Goal: Task Accomplishment & Management: Complete application form

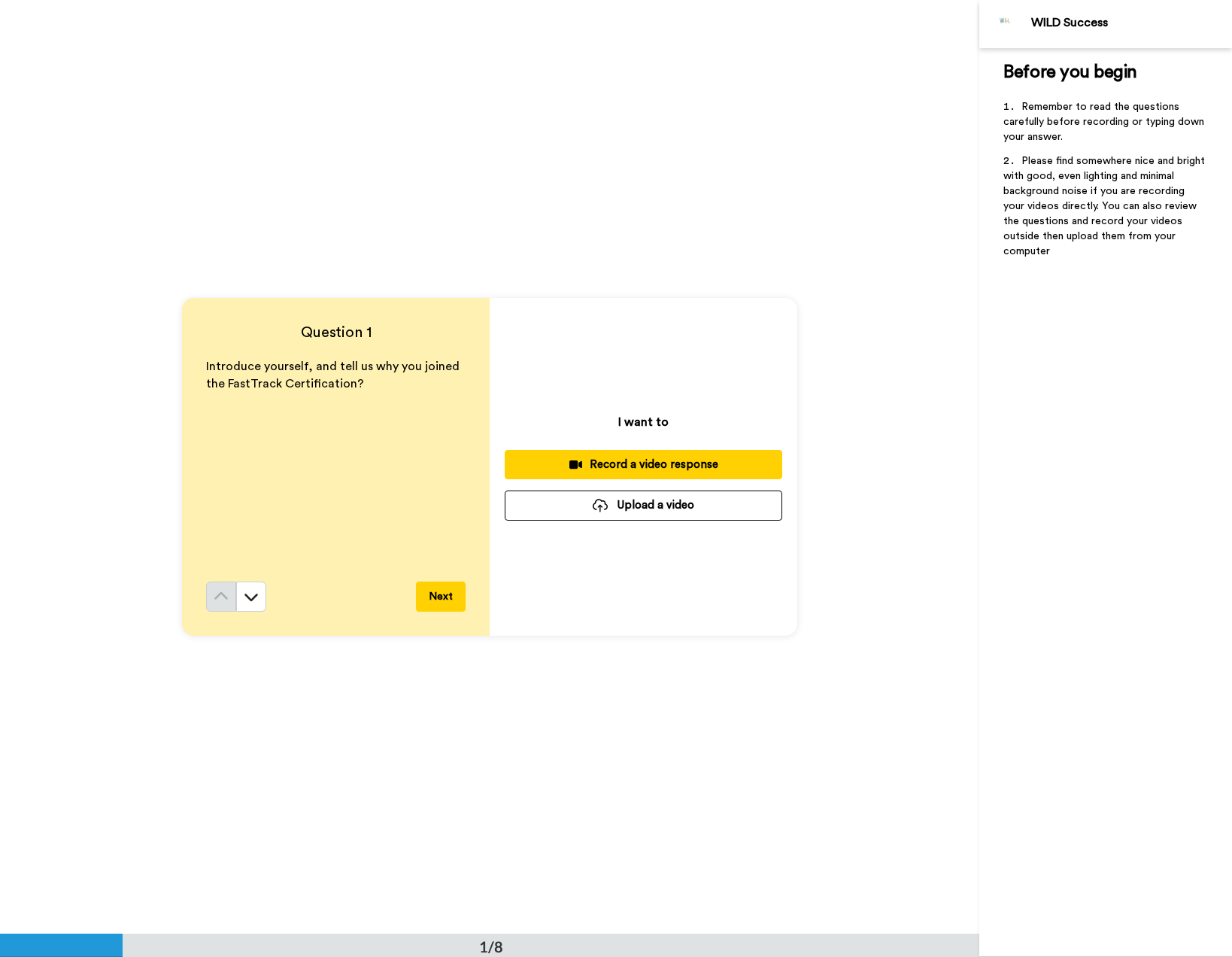
click at [654, 514] on button "Upload a video" at bounding box center [643, 504] width 277 height 29
click at [637, 512] on button "Upload a video" at bounding box center [643, 504] width 277 height 29
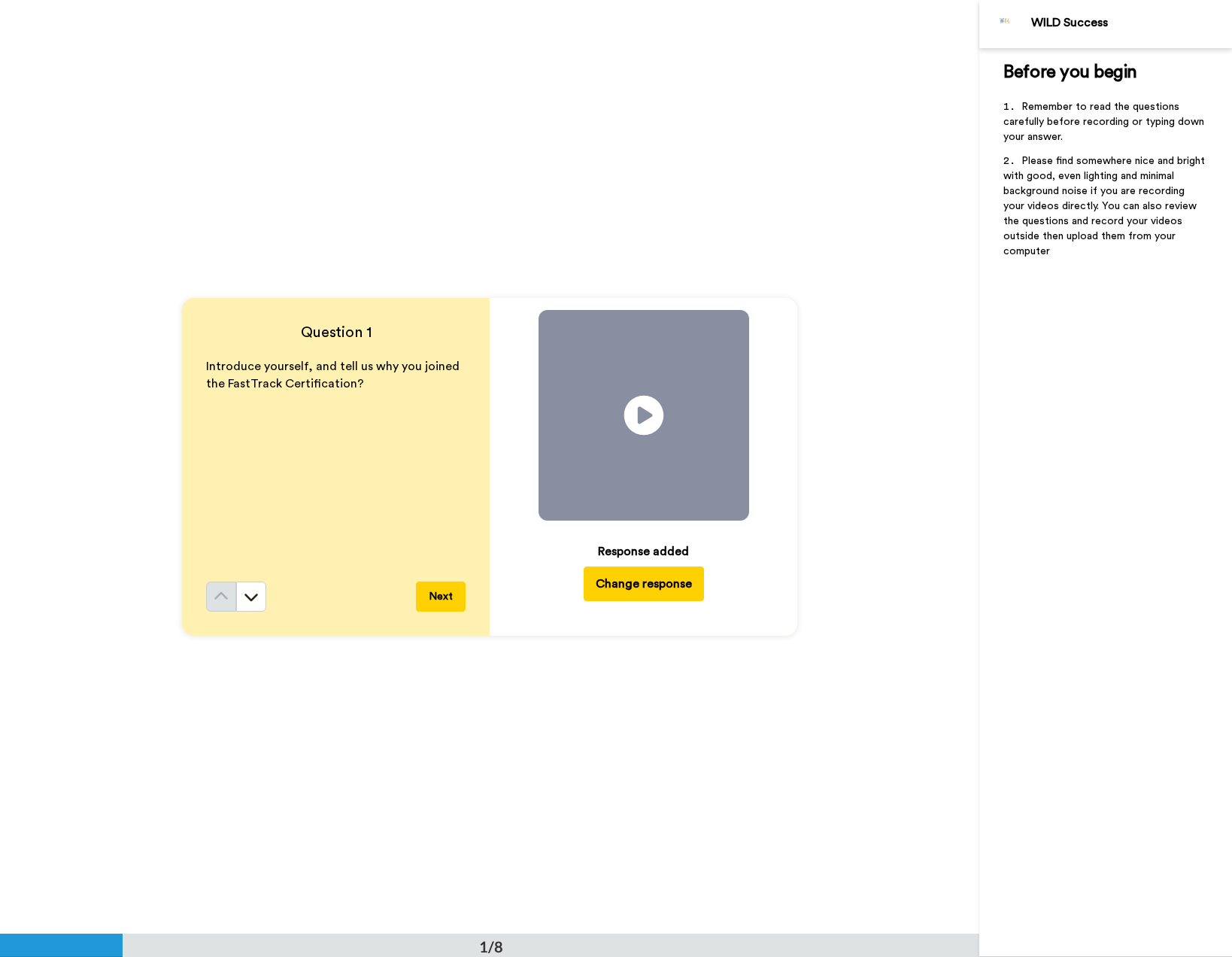
click at [633, 413] on icon at bounding box center [643, 415] width 40 height 40
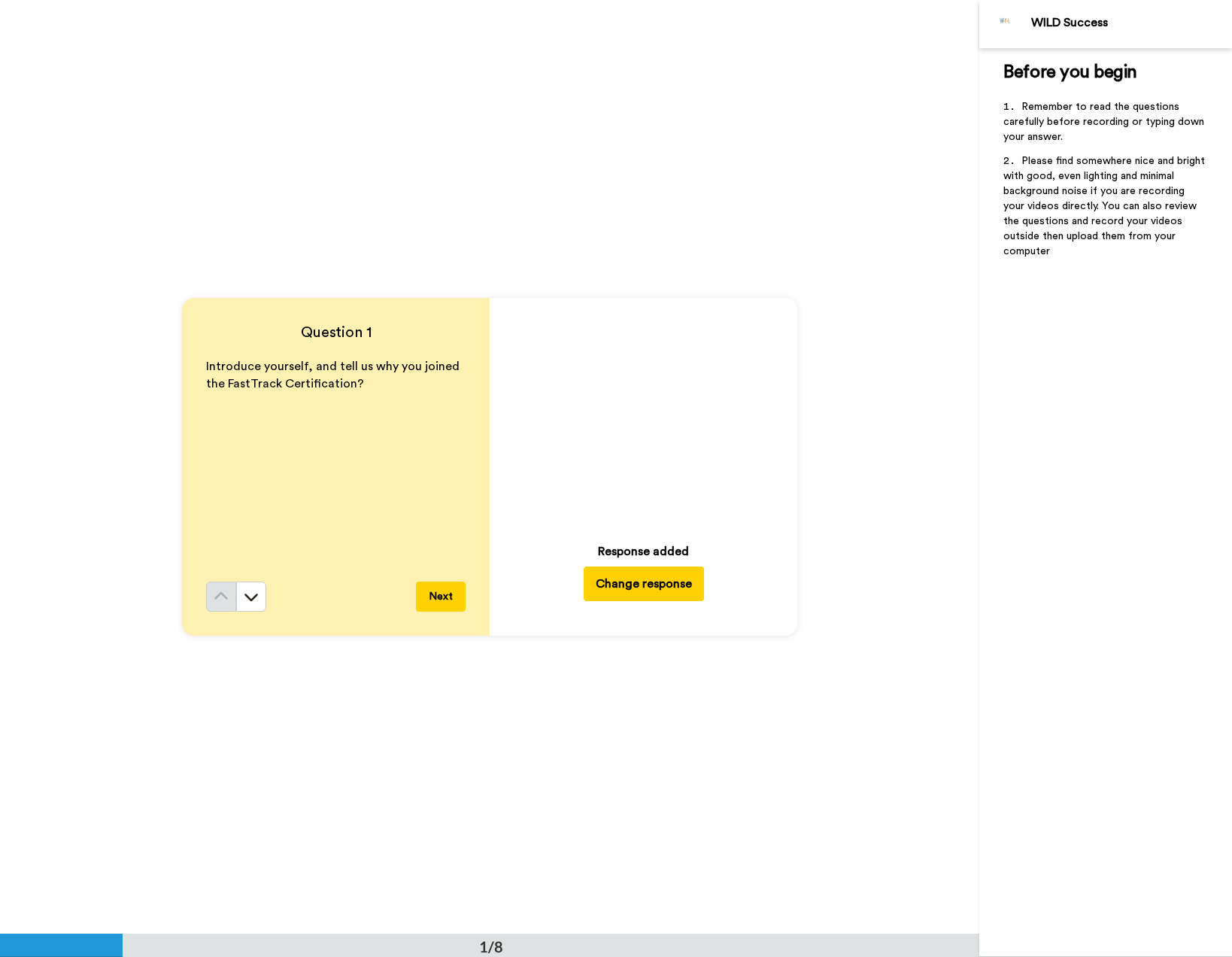
click at [439, 603] on button "Next" at bounding box center [441, 597] width 49 height 30
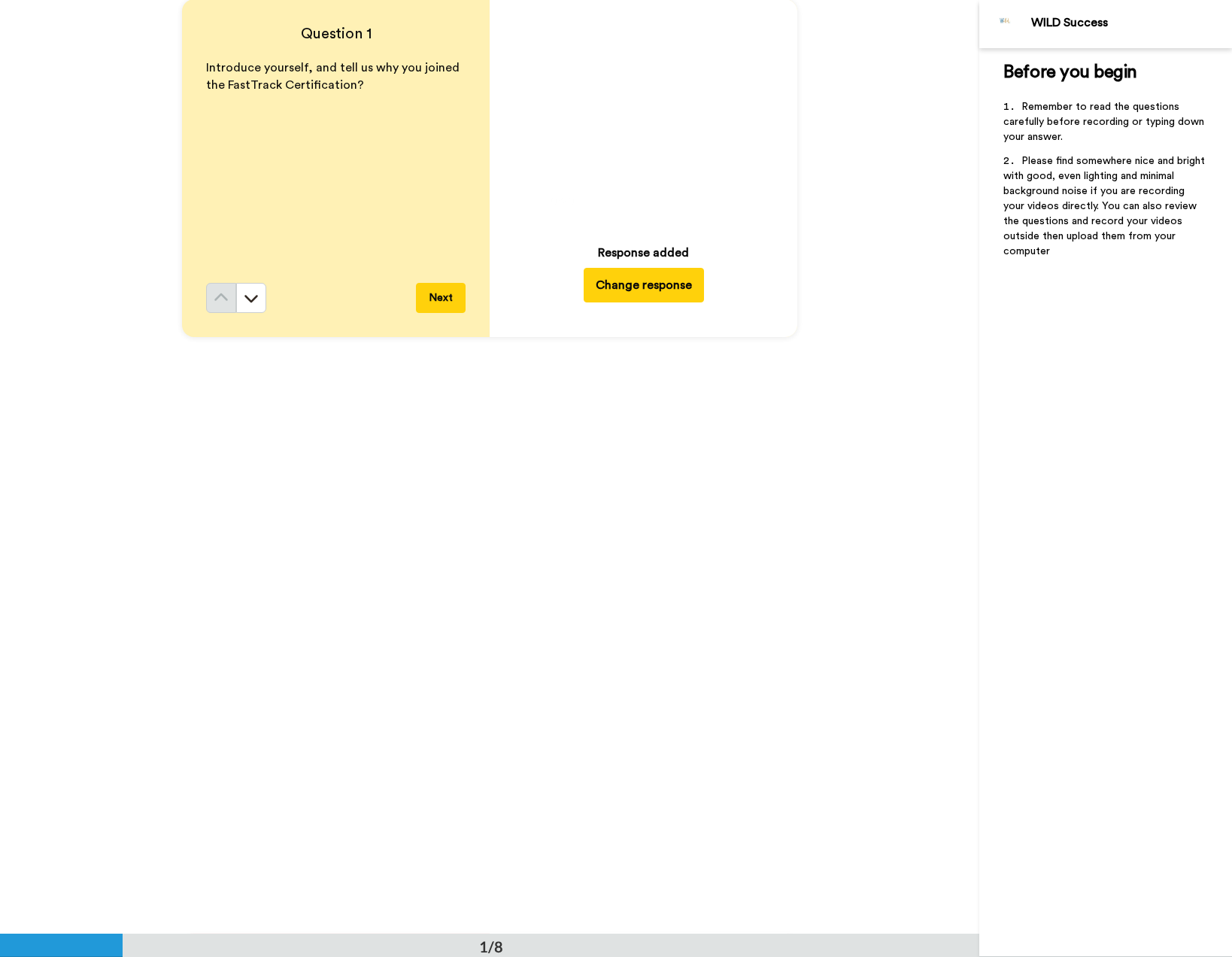
scroll to position [237, 0]
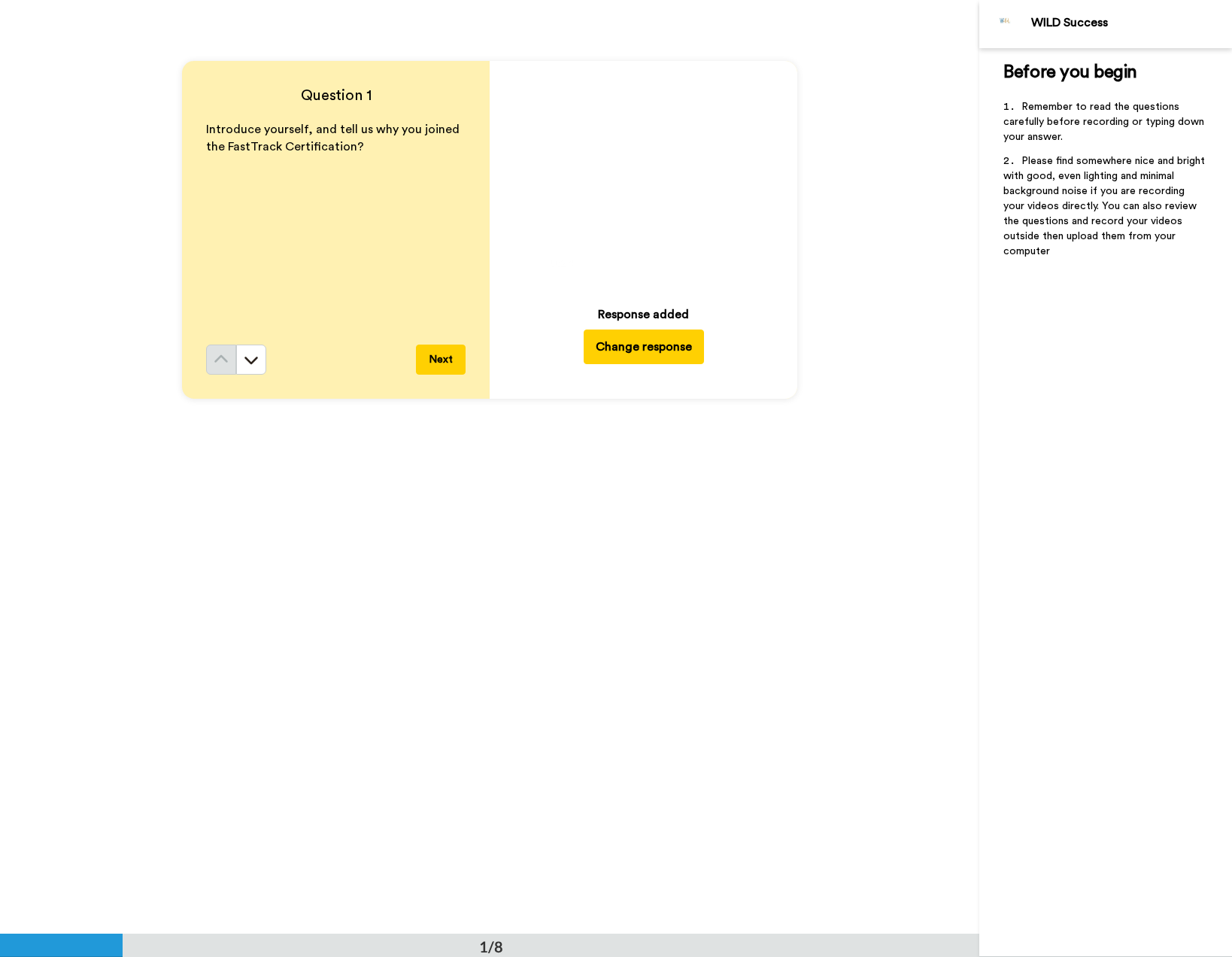
click at [634, 355] on button "Change response" at bounding box center [643, 346] width 120 height 35
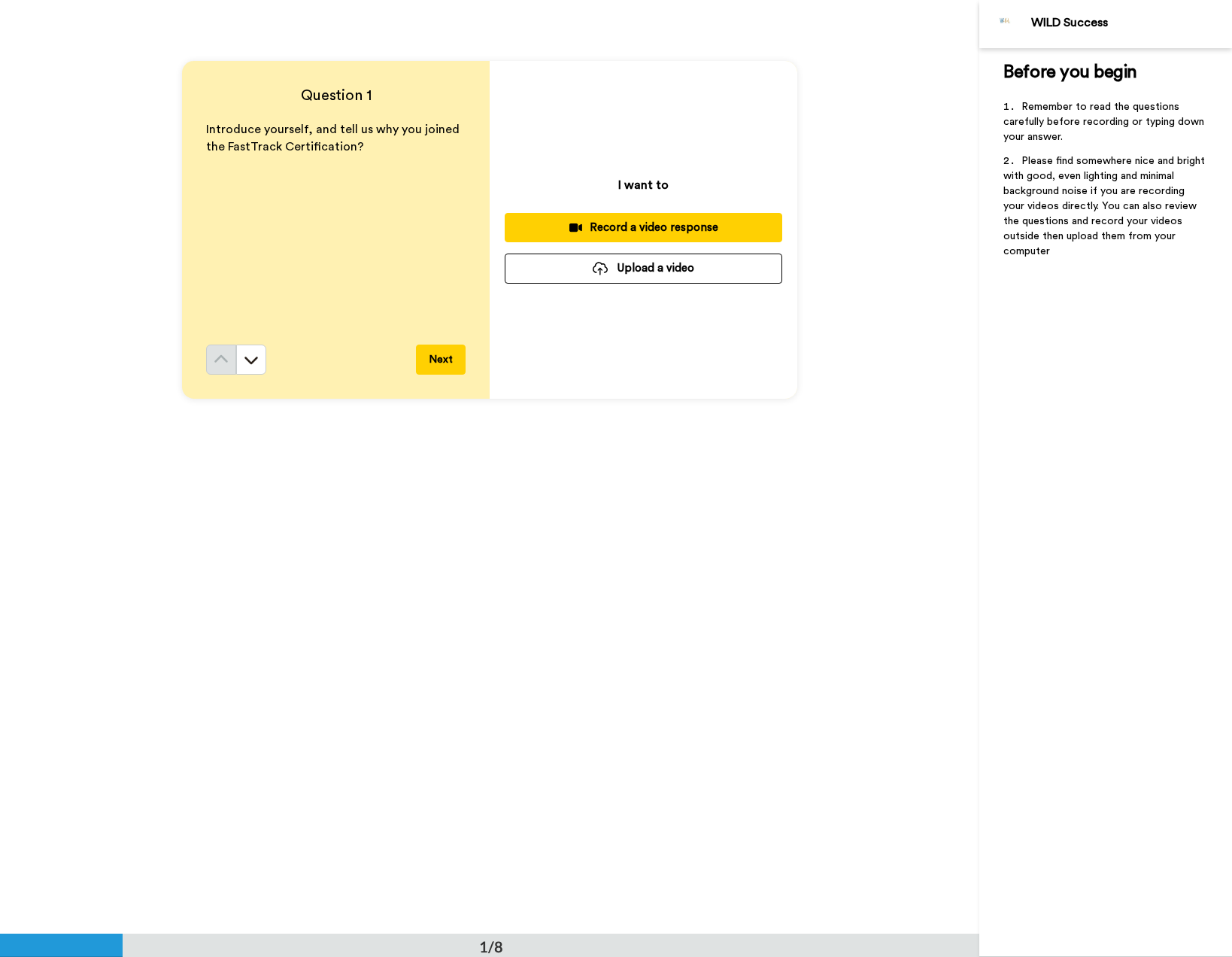
click at [438, 360] on button "Next" at bounding box center [441, 359] width 49 height 30
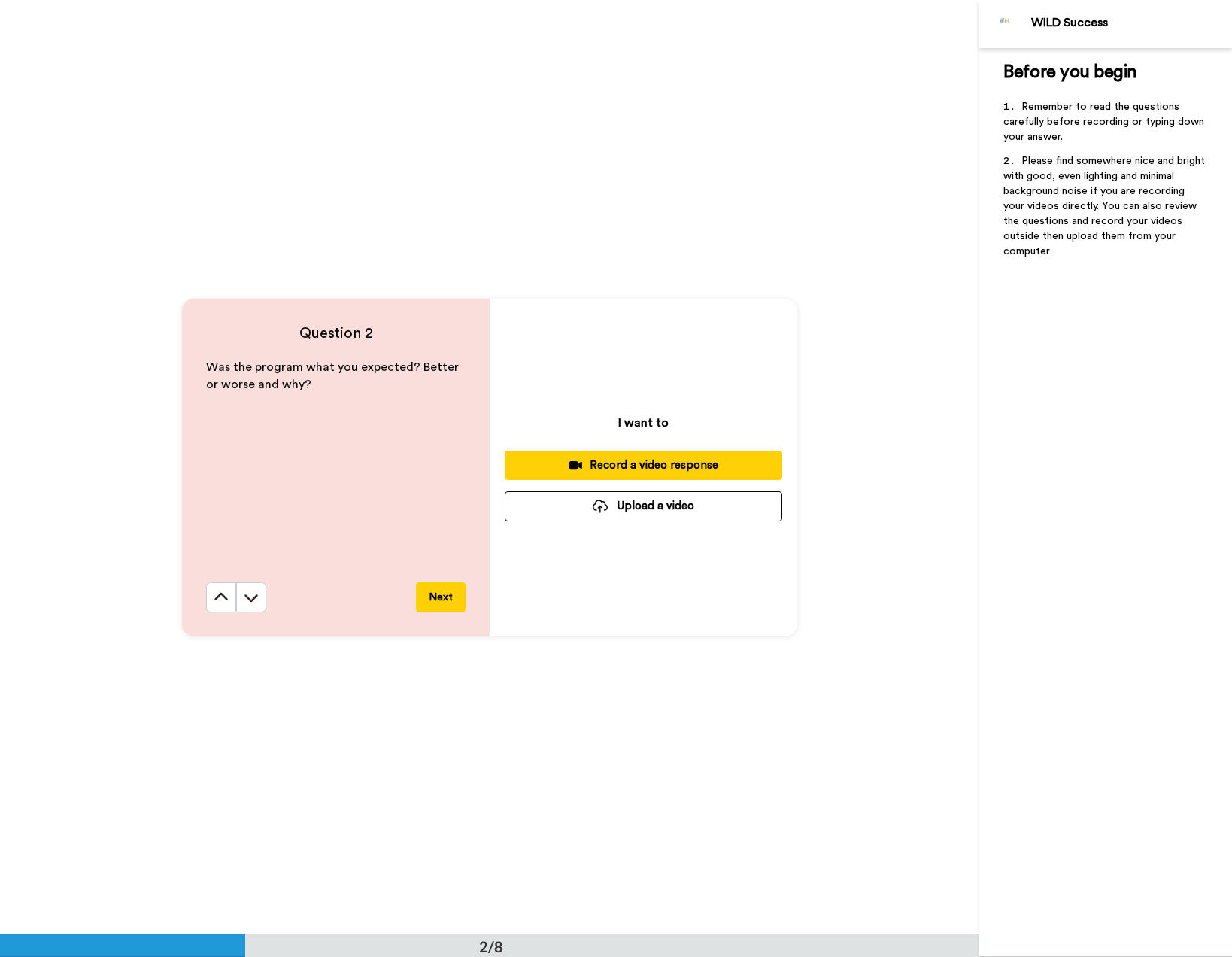
scroll to position [934, 0]
click at [427, 598] on button "Next" at bounding box center [441, 597] width 49 height 30
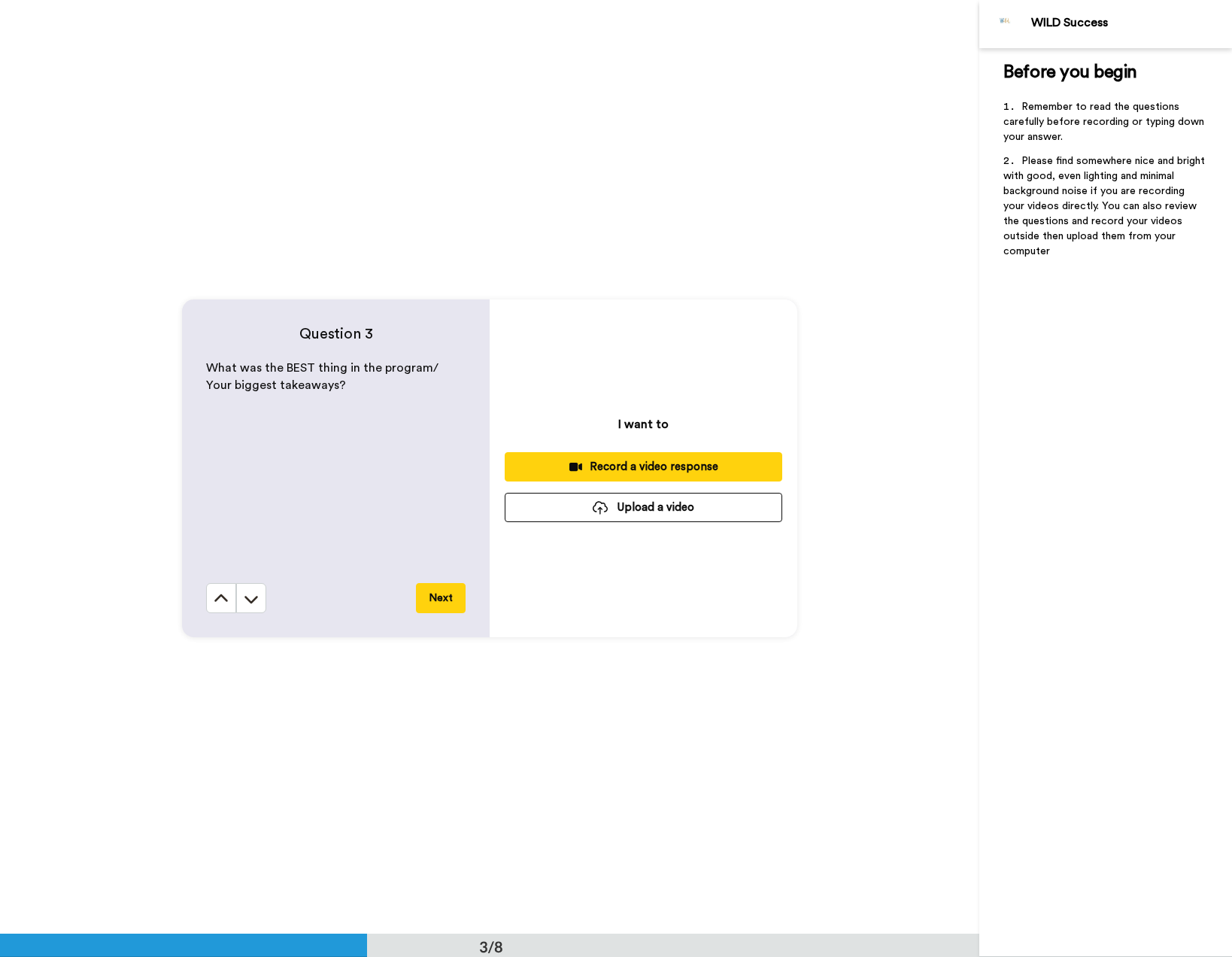
scroll to position [1867, 0]
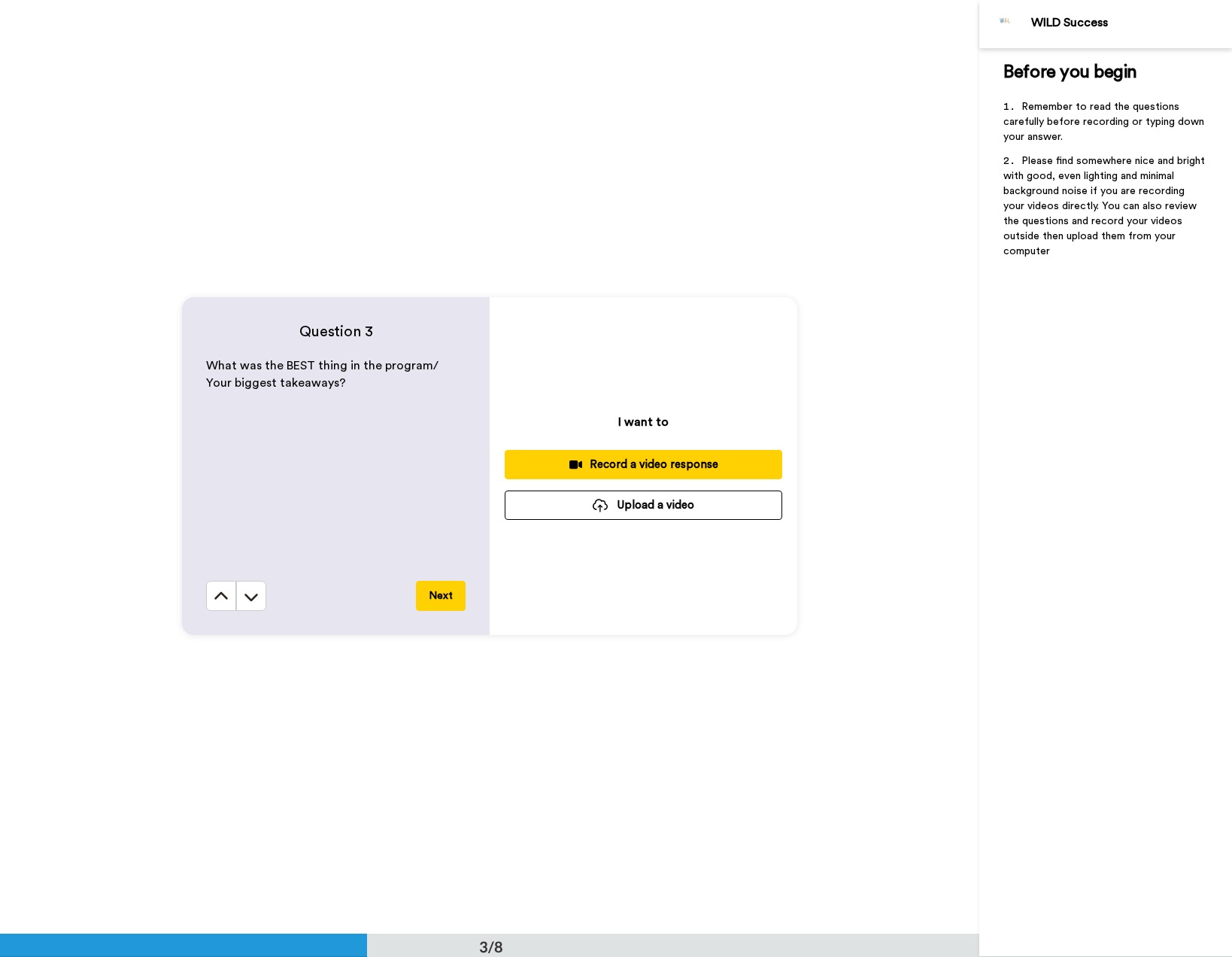
click at [425, 596] on button "Next" at bounding box center [441, 596] width 49 height 30
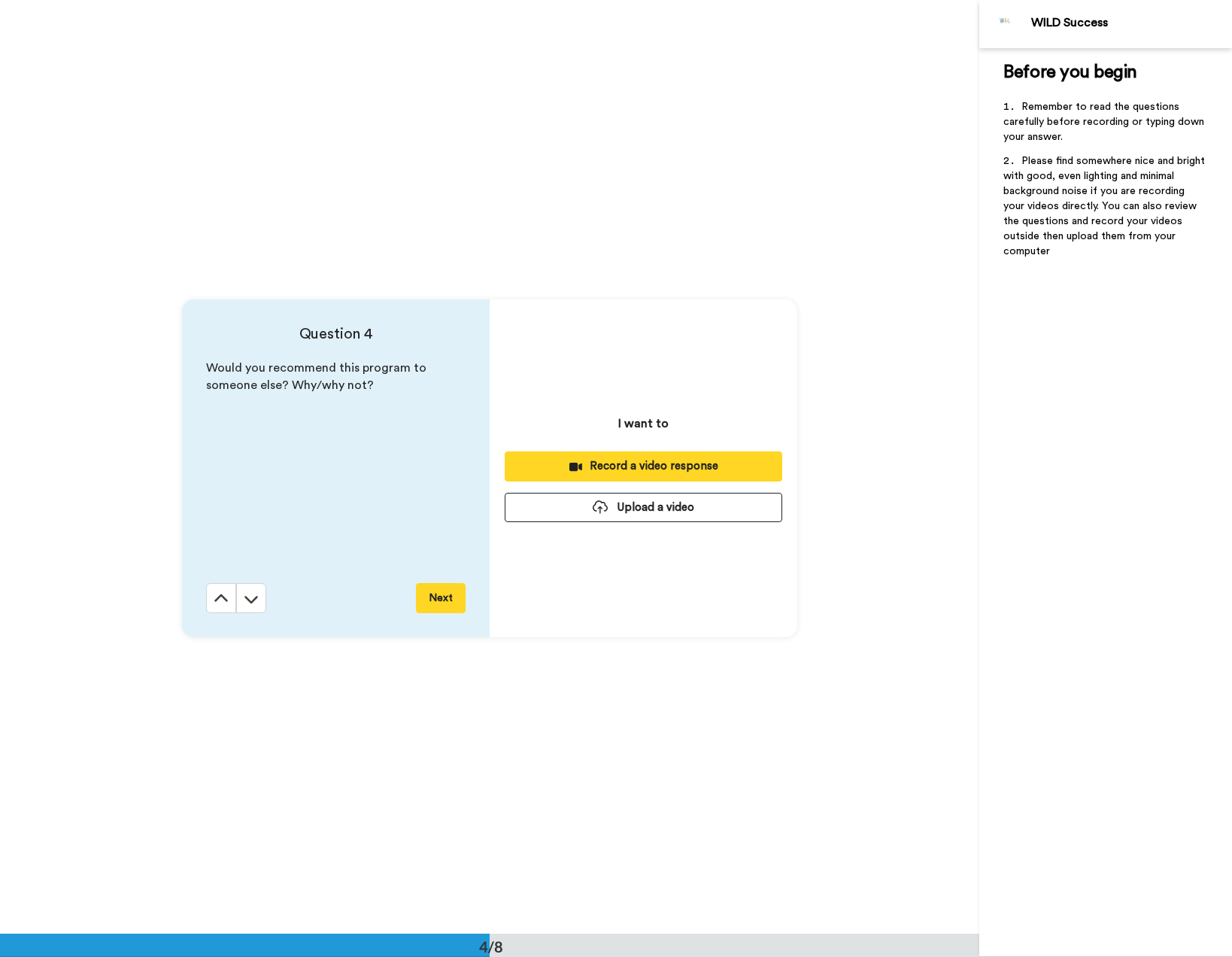
scroll to position [2801, 0]
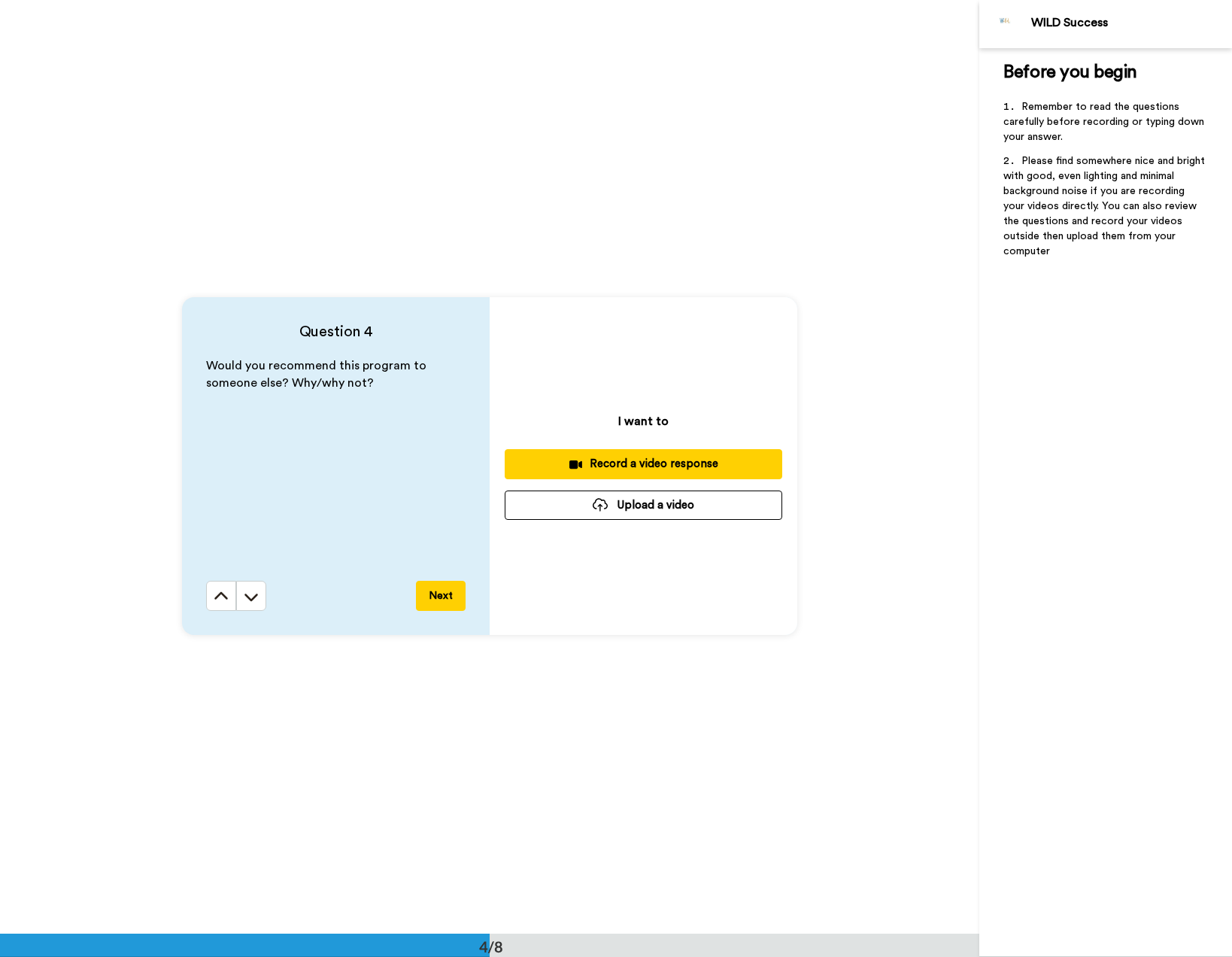
click at [426, 593] on button "Next" at bounding box center [441, 596] width 49 height 30
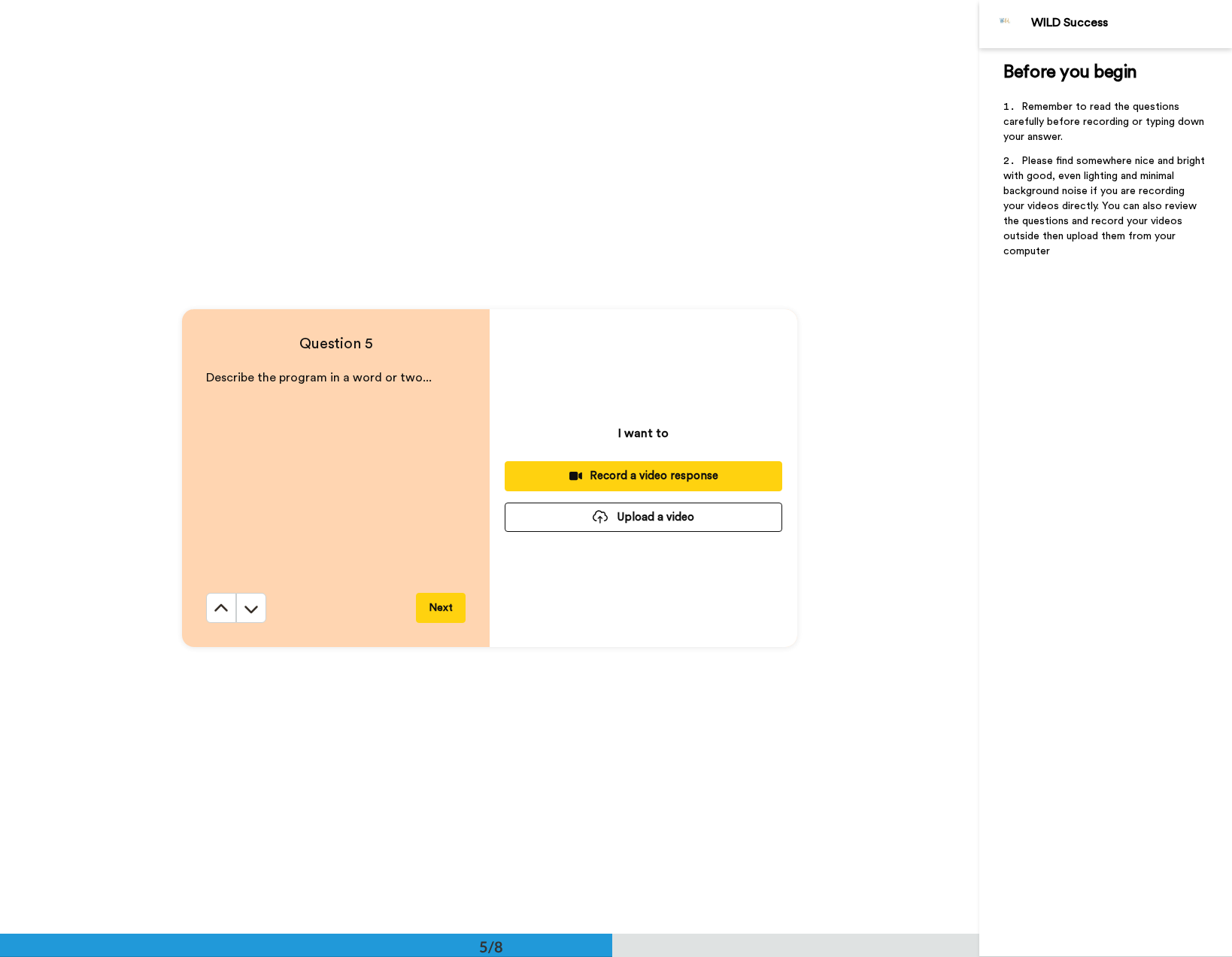
scroll to position [3735, 0]
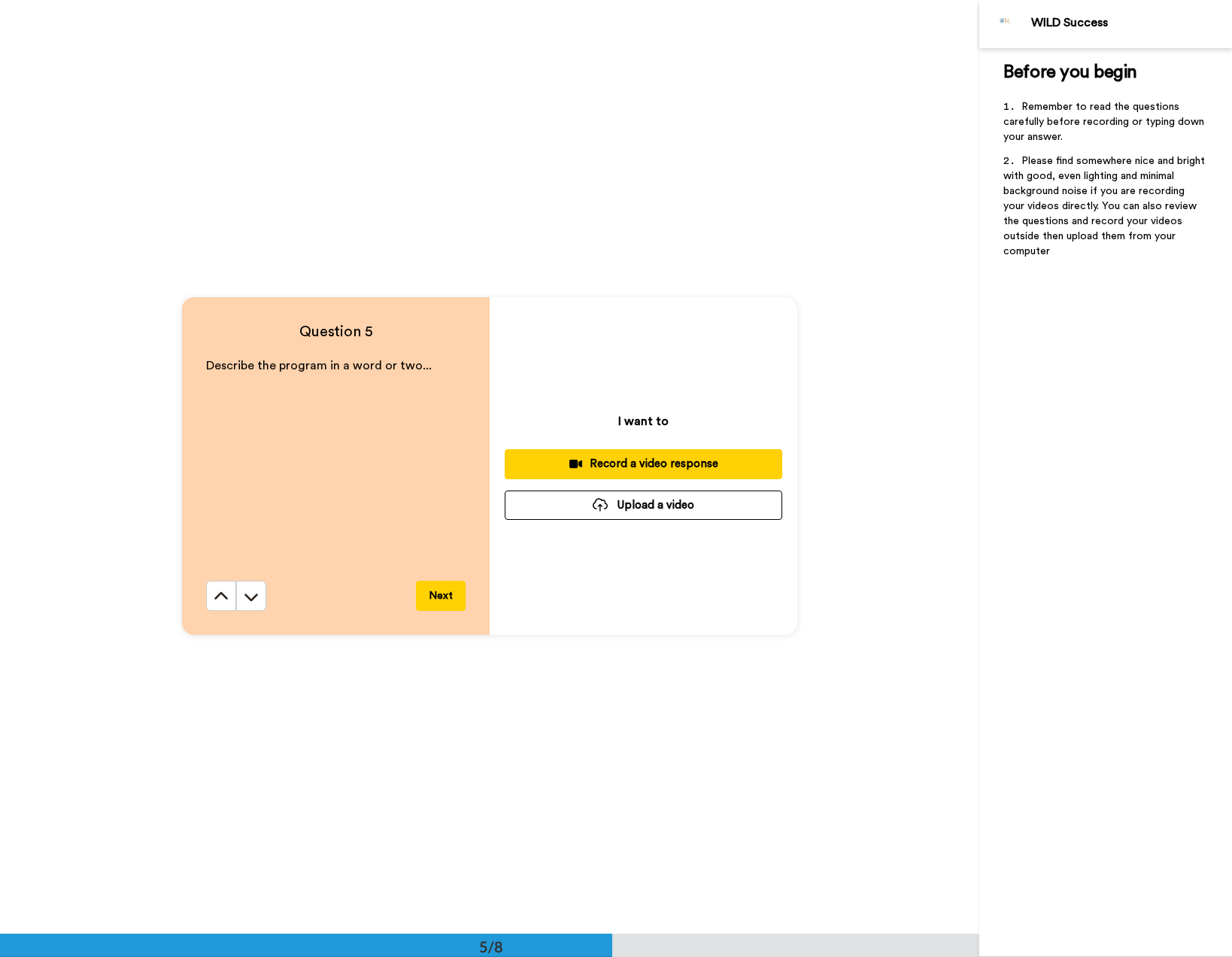
drag, startPoint x: 286, startPoint y: 364, endPoint x: 410, endPoint y: 361, distance: 124.0
click at [410, 361] on span "Describe the program in a word or two..." at bounding box center [319, 365] width 226 height 12
click at [426, 371] on p "Describe the program in a word or two..." at bounding box center [336, 366] width 259 height 18
click at [427, 600] on button "Next" at bounding box center [441, 596] width 49 height 30
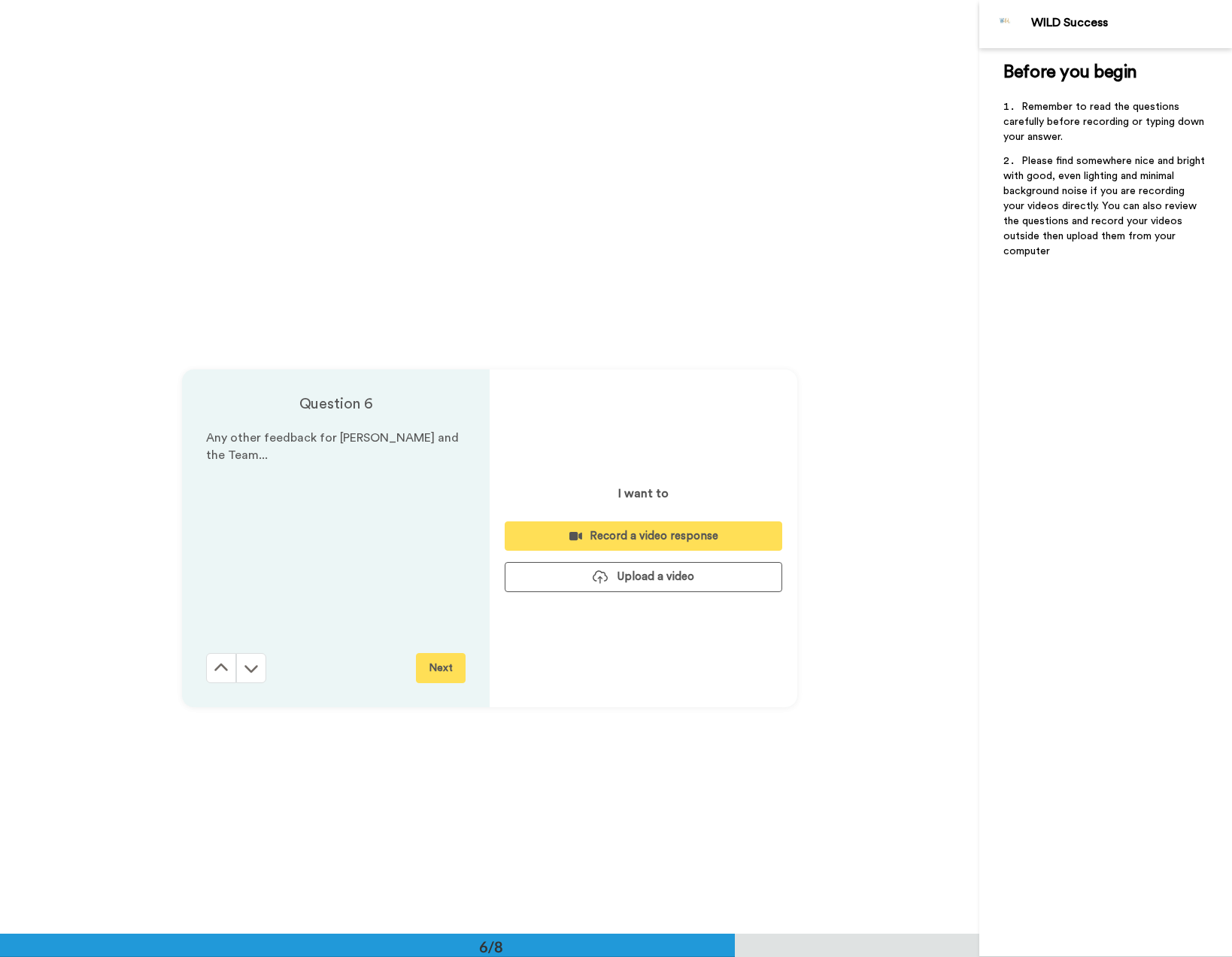
scroll to position [4668, 0]
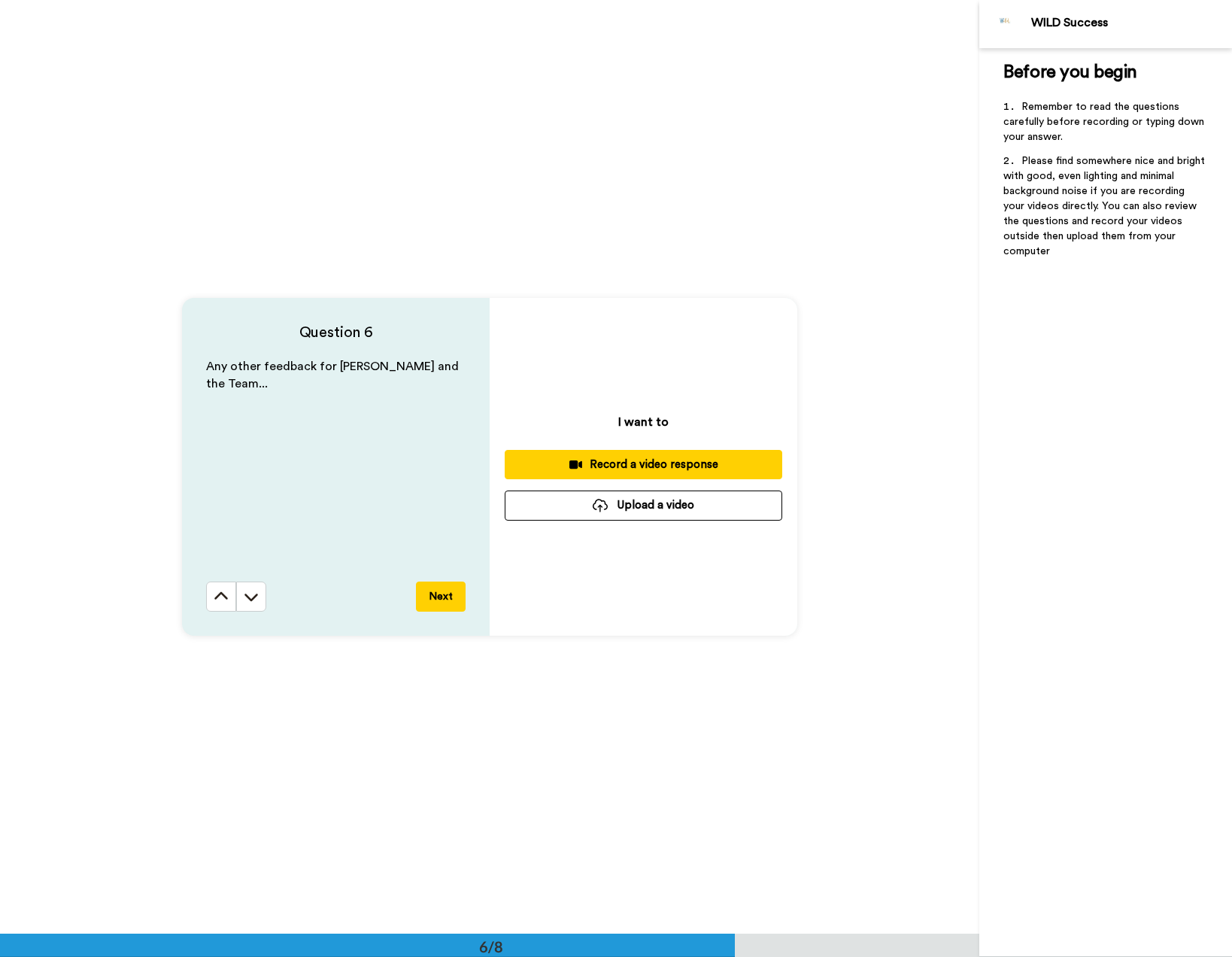
click at [420, 597] on button "Next" at bounding box center [441, 597] width 49 height 30
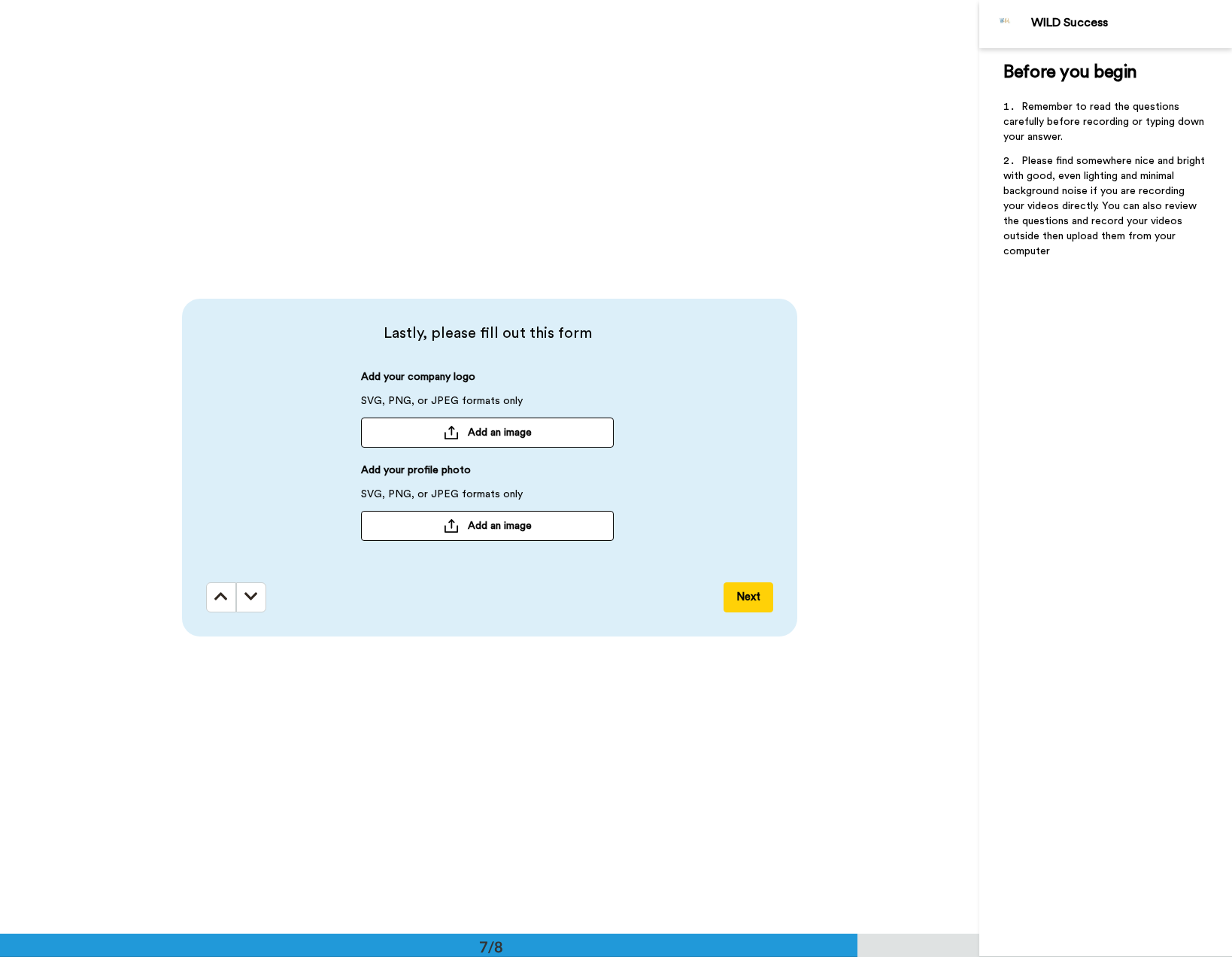
scroll to position [5602, 0]
drag, startPoint x: 414, startPoint y: 468, endPoint x: 497, endPoint y: 471, distance: 83.1
click at [490, 470] on div "Add your profile photo SVG, PNG, or JPEG formats only Add an image" at bounding box center [487, 501] width 253 height 78
click at [738, 598] on button "Next" at bounding box center [748, 597] width 49 height 30
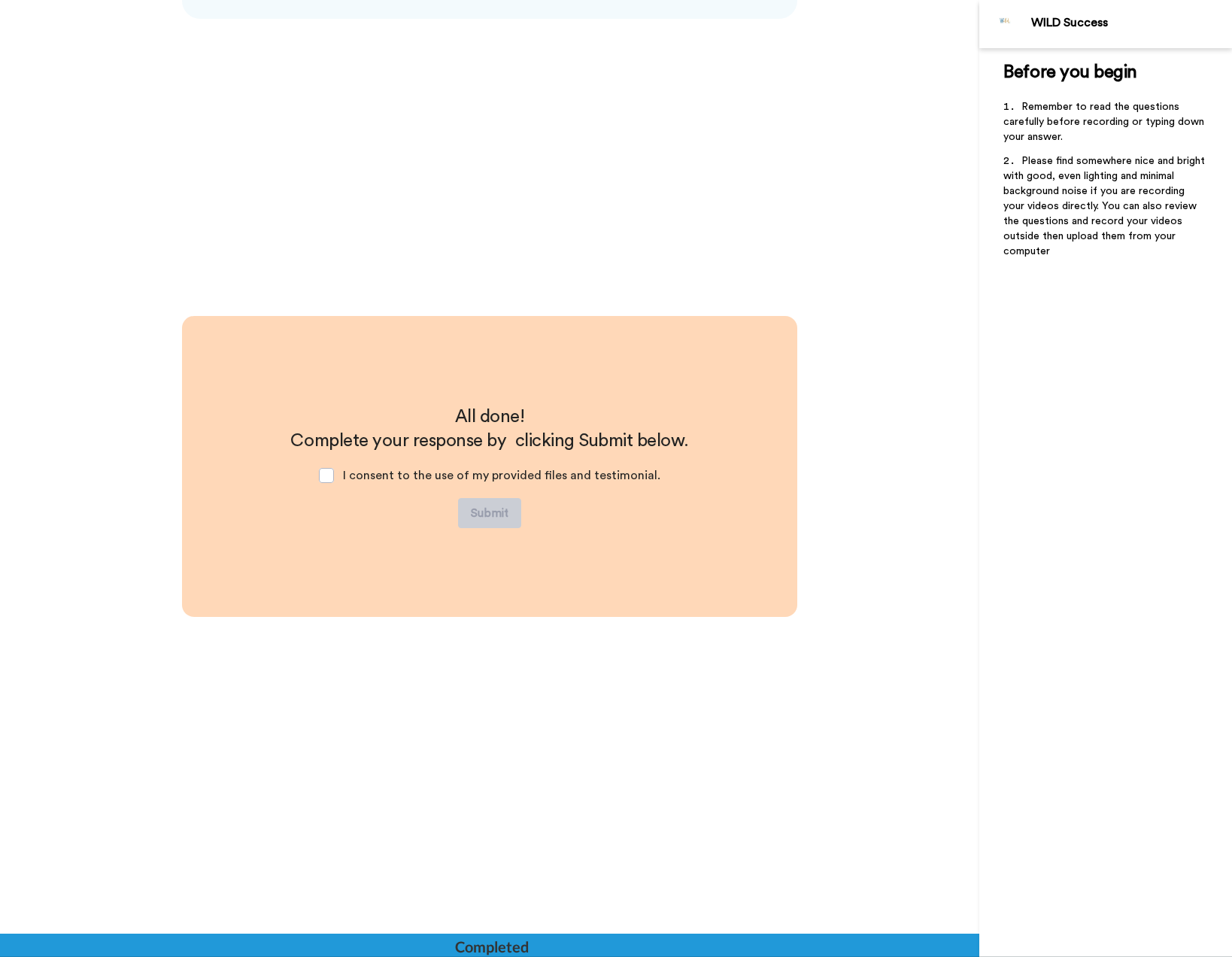
scroll to position [6219, 0]
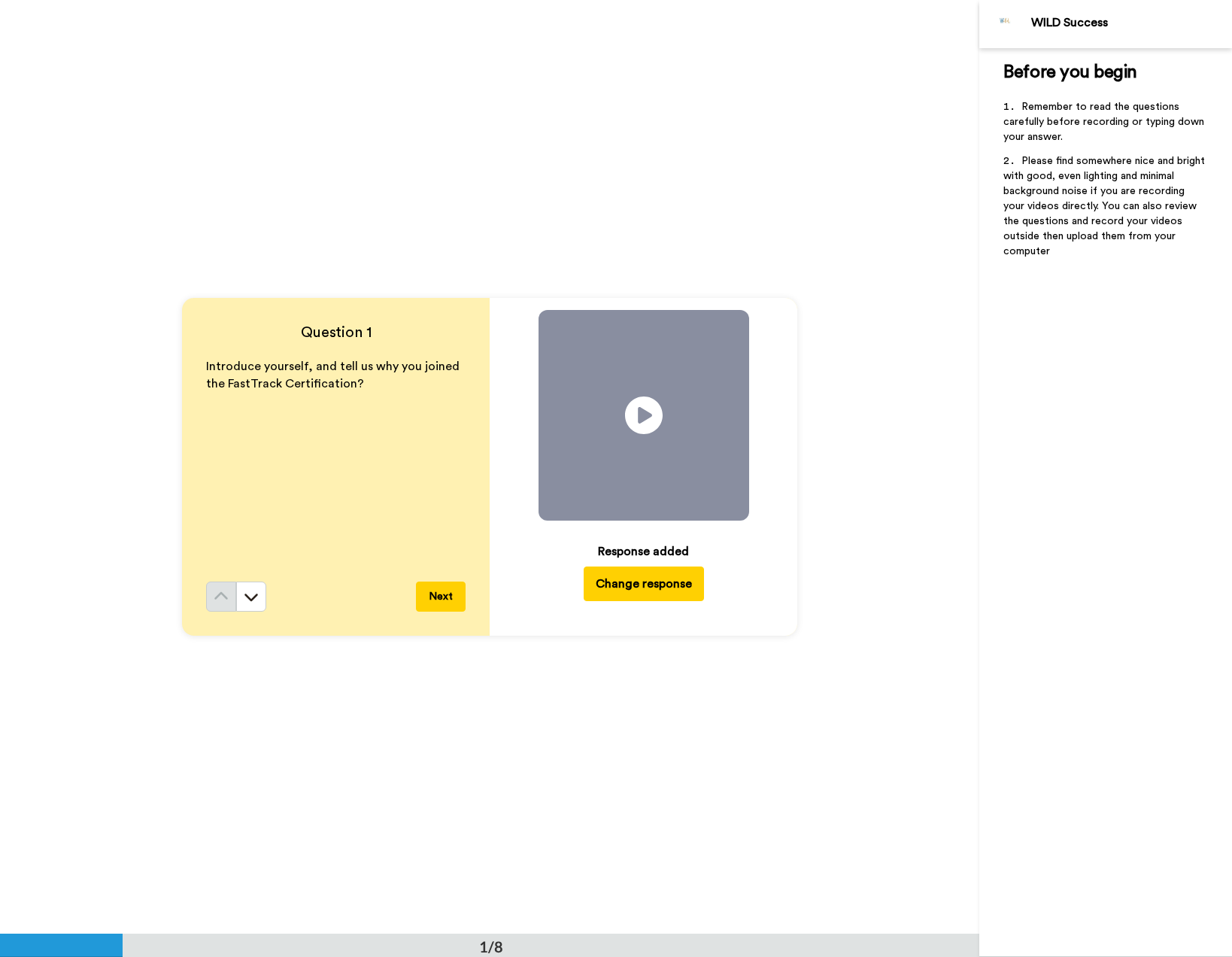
click at [662, 587] on button "Change response" at bounding box center [643, 584] width 120 height 35
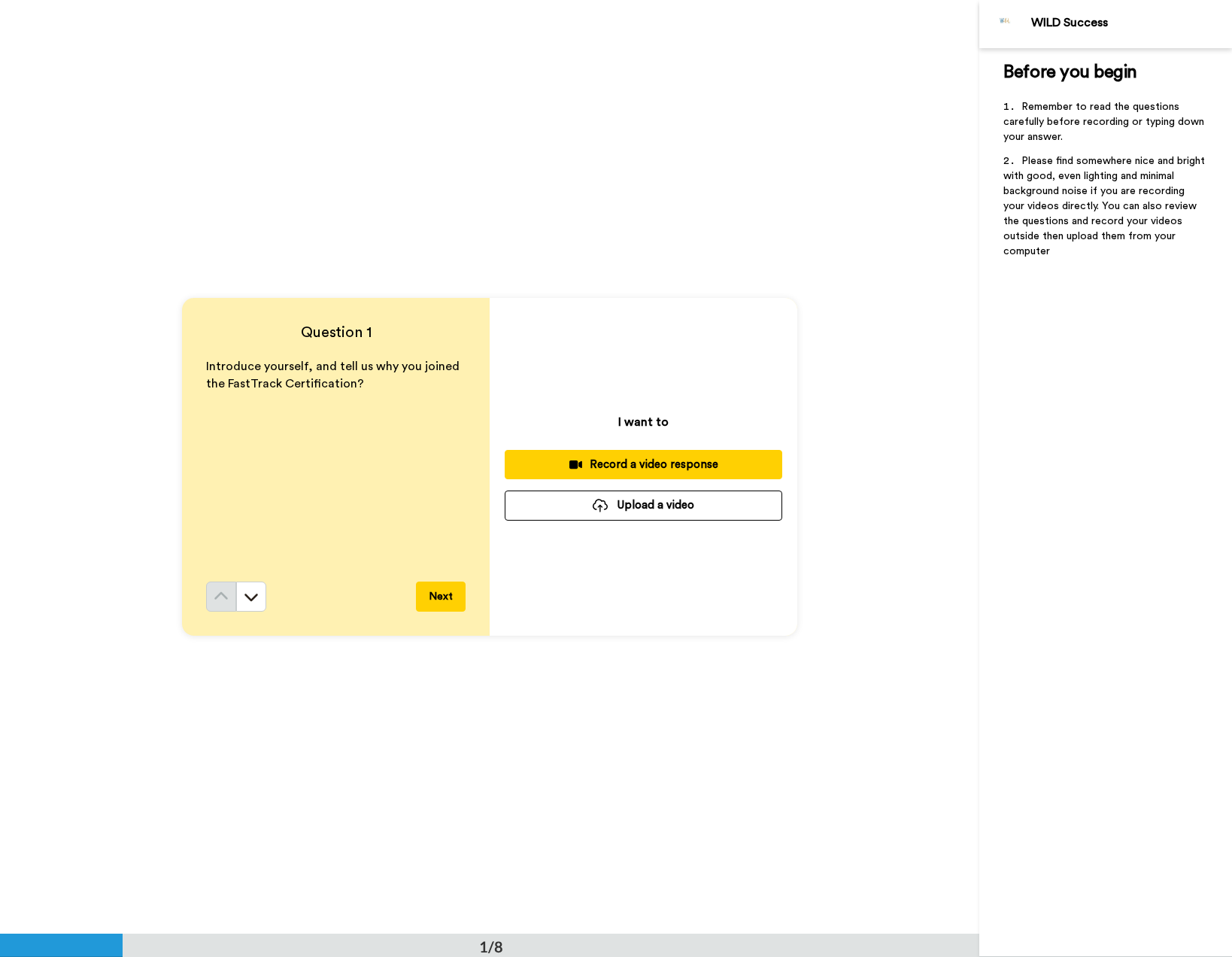
click at [614, 506] on button "Upload a video" at bounding box center [643, 504] width 277 height 29
